Goal: Information Seeking & Learning: Understand process/instructions

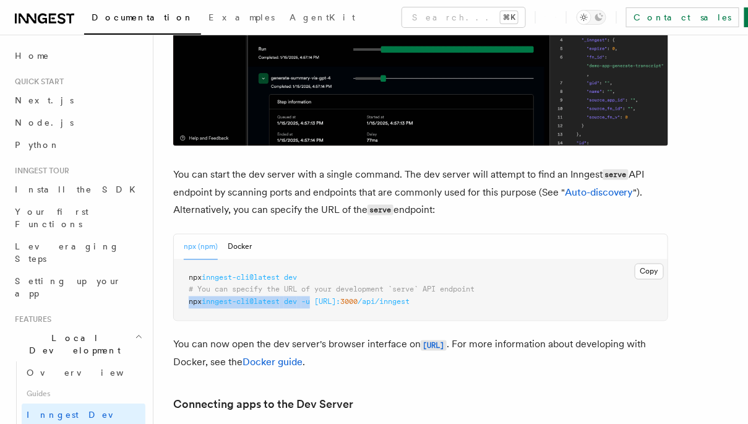
drag, startPoint x: 318, startPoint y: 303, endPoint x: 189, endPoint y: 303, distance: 128.7
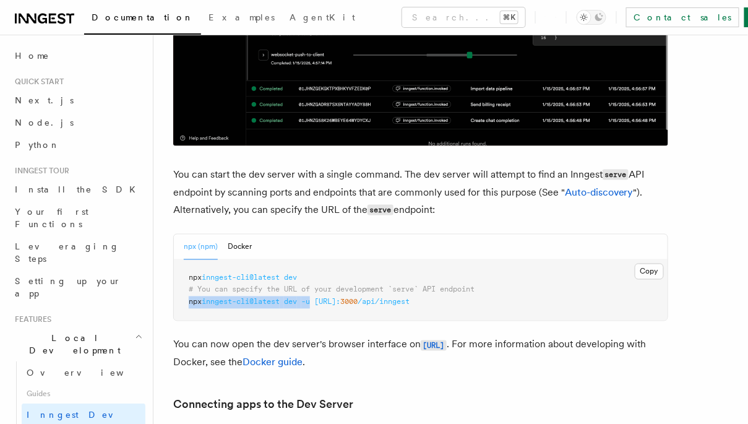
click at [189, 303] on span "npx inngest-cli@latest dev -u http://localhost: 3000 /api/inngest" at bounding box center [299, 302] width 221 height 9
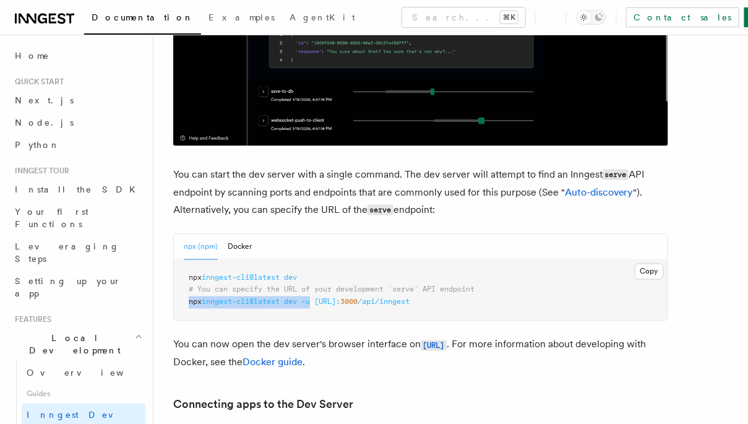
copy span "npx inngest-cli@latest dev -u"
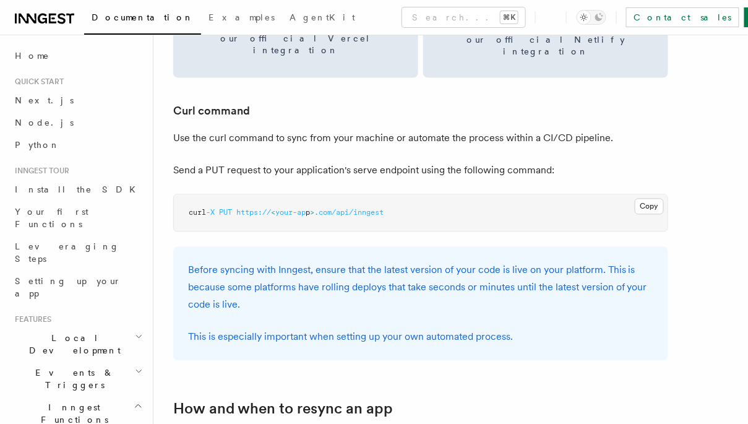
scroll to position [1829, 0]
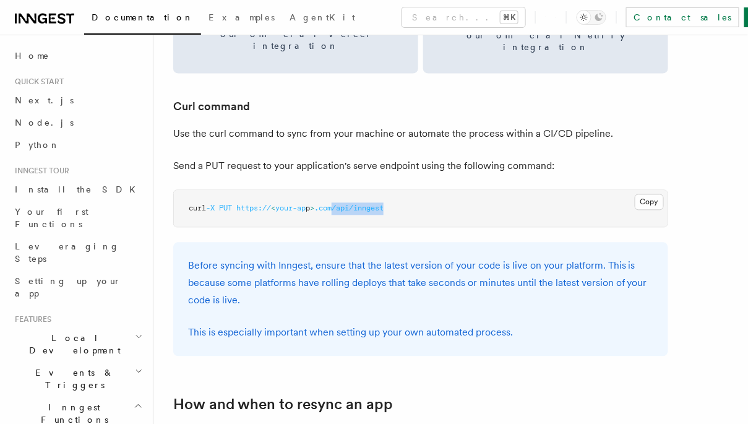
drag, startPoint x: 399, startPoint y: 183, endPoint x: 341, endPoint y: 180, distance: 57.6
click at [341, 191] on pre "curl -X PUT https:// < your-ap p > .com/api/inngest" at bounding box center [421, 209] width 494 height 37
copy span "/api/inngest"
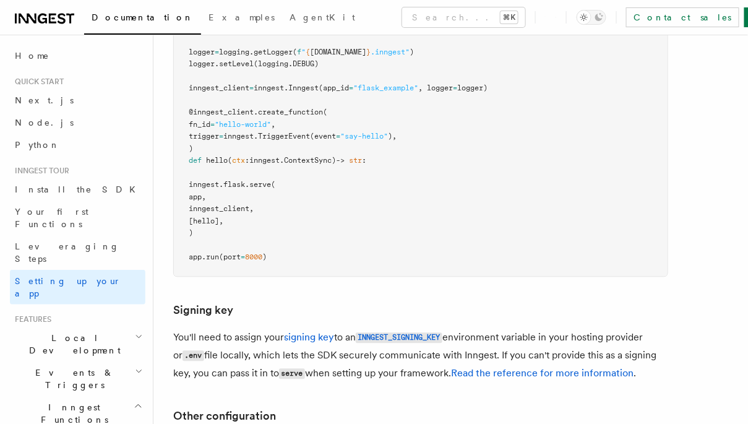
scroll to position [740, 0]
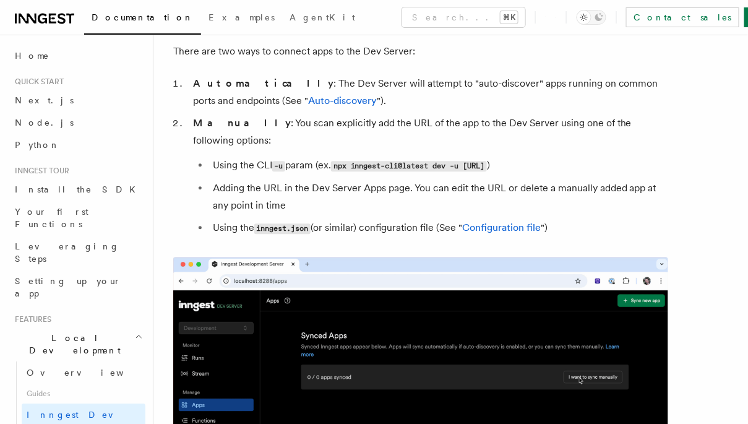
scroll to position [776, 0]
